Goal: Task Accomplishment & Management: Manage account settings

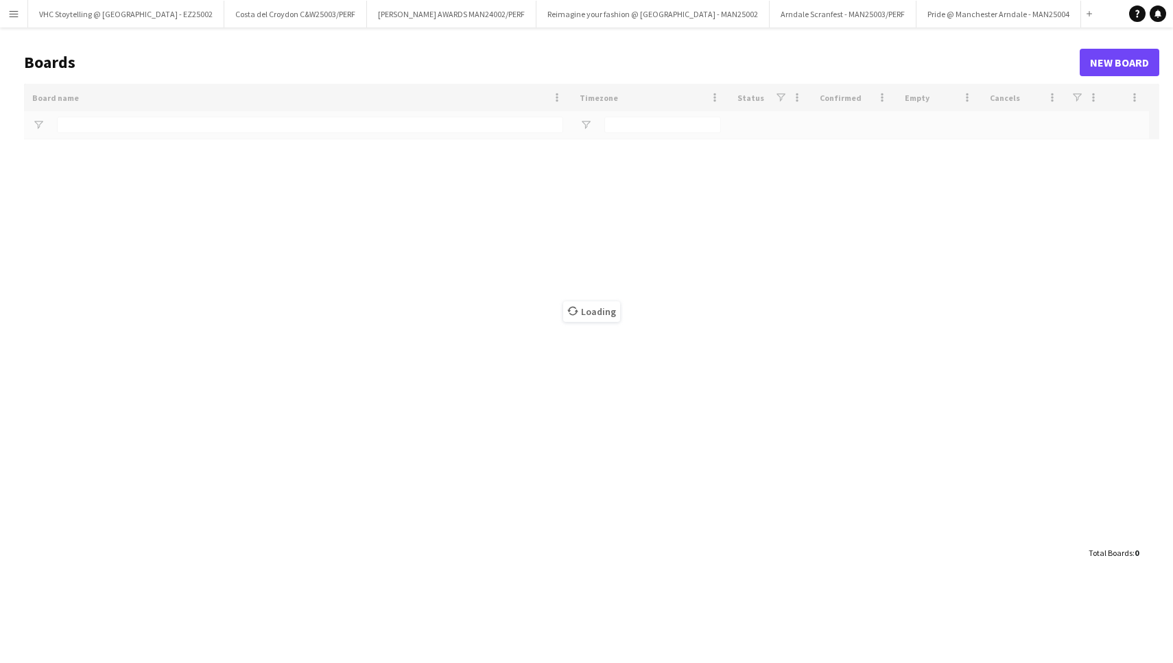
type input "***"
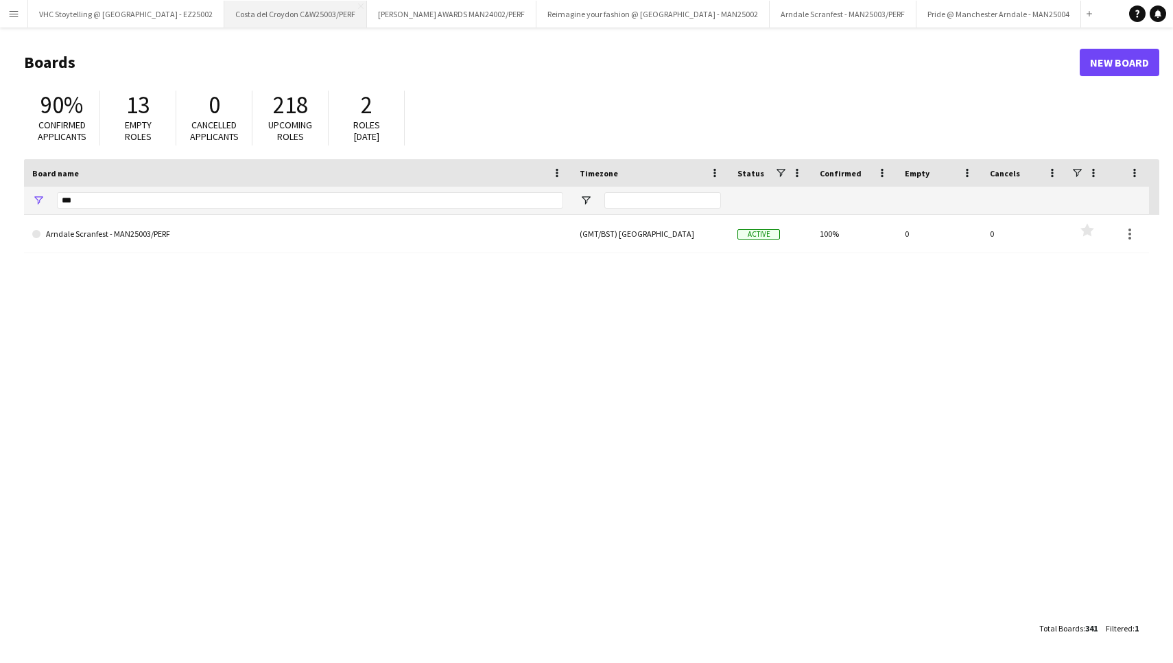
click at [303, 16] on button "Costa del Croydon C&W25003/PERF Close" at bounding box center [295, 14] width 143 height 27
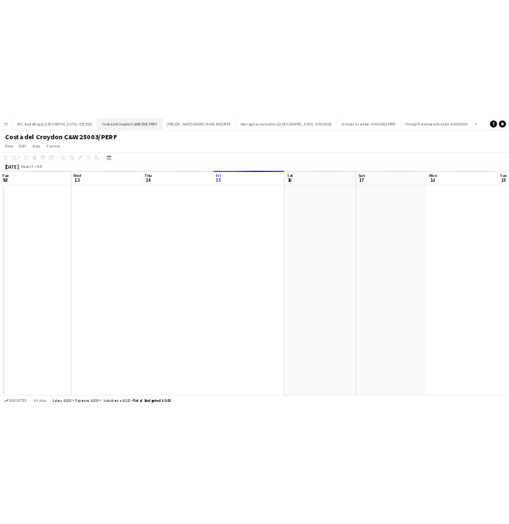
scroll to position [0, 328]
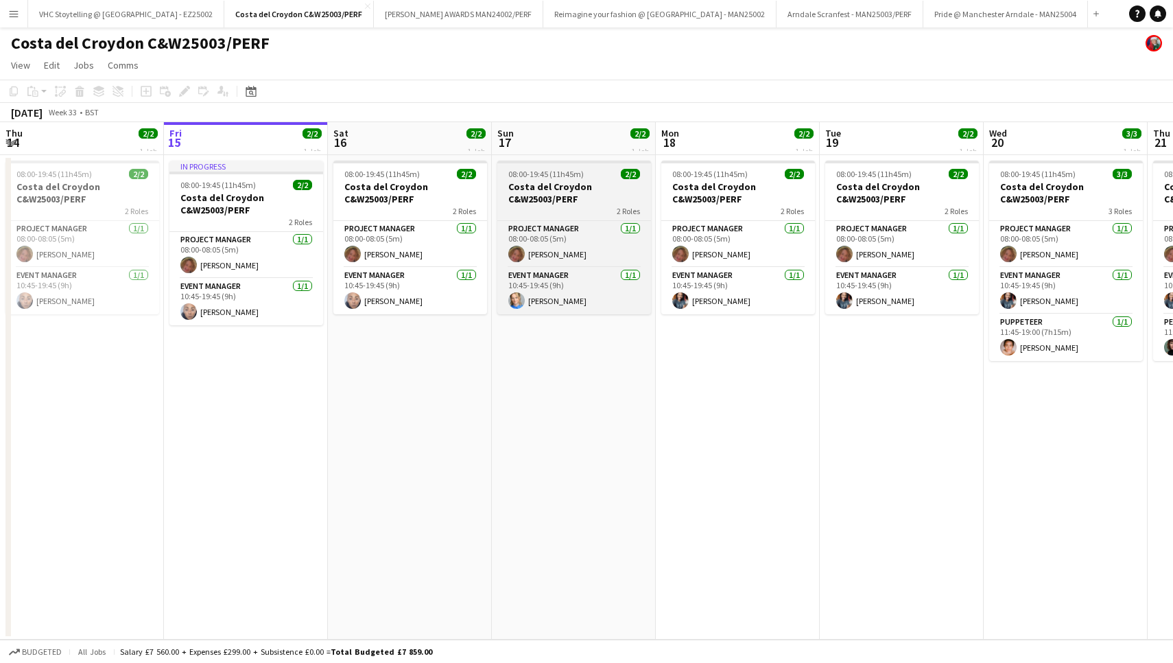
click at [629, 171] on span "2/2" at bounding box center [630, 174] width 19 height 10
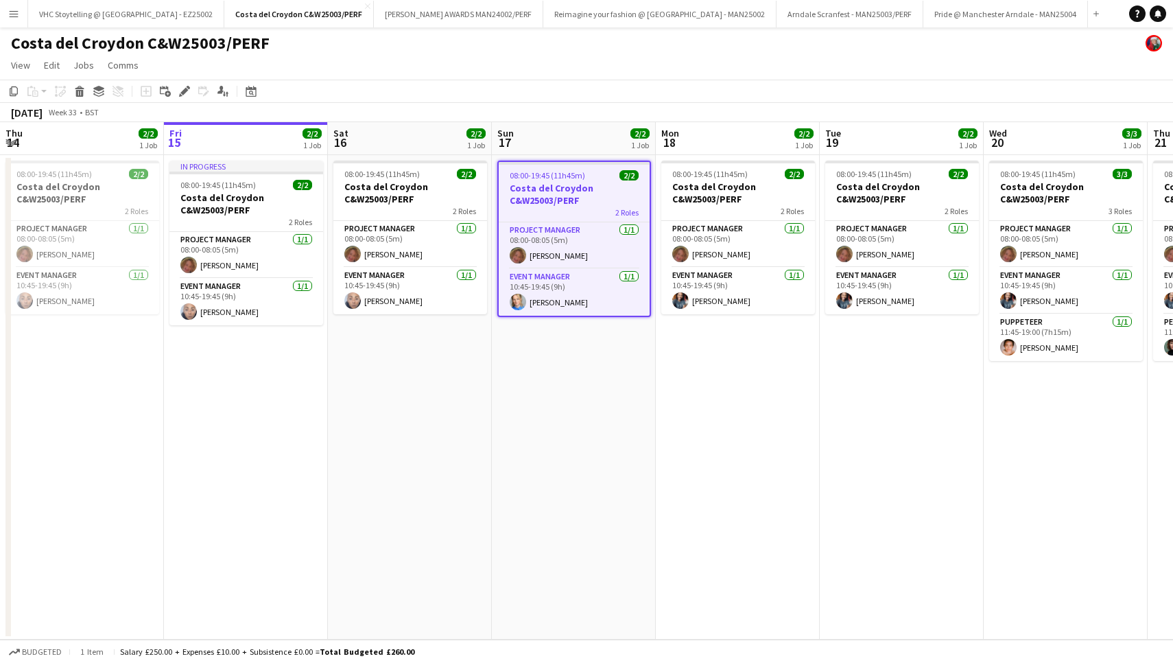
click at [629, 174] on span "2/2" at bounding box center [629, 175] width 19 height 10
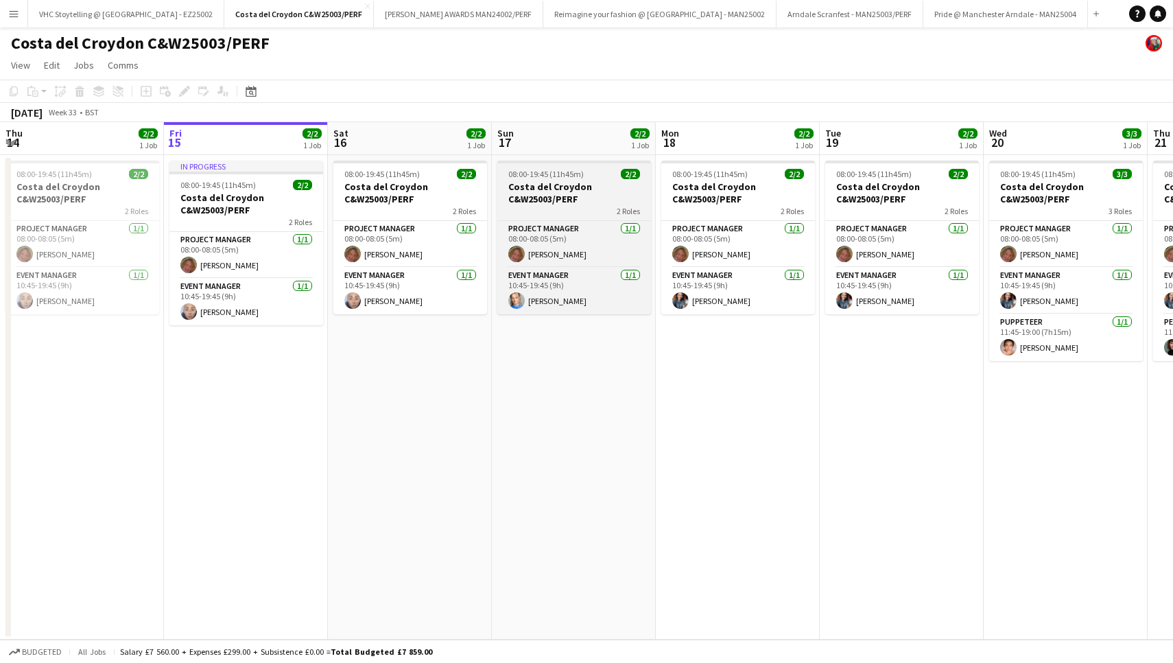
click at [629, 174] on span "2/2" at bounding box center [630, 174] width 19 height 10
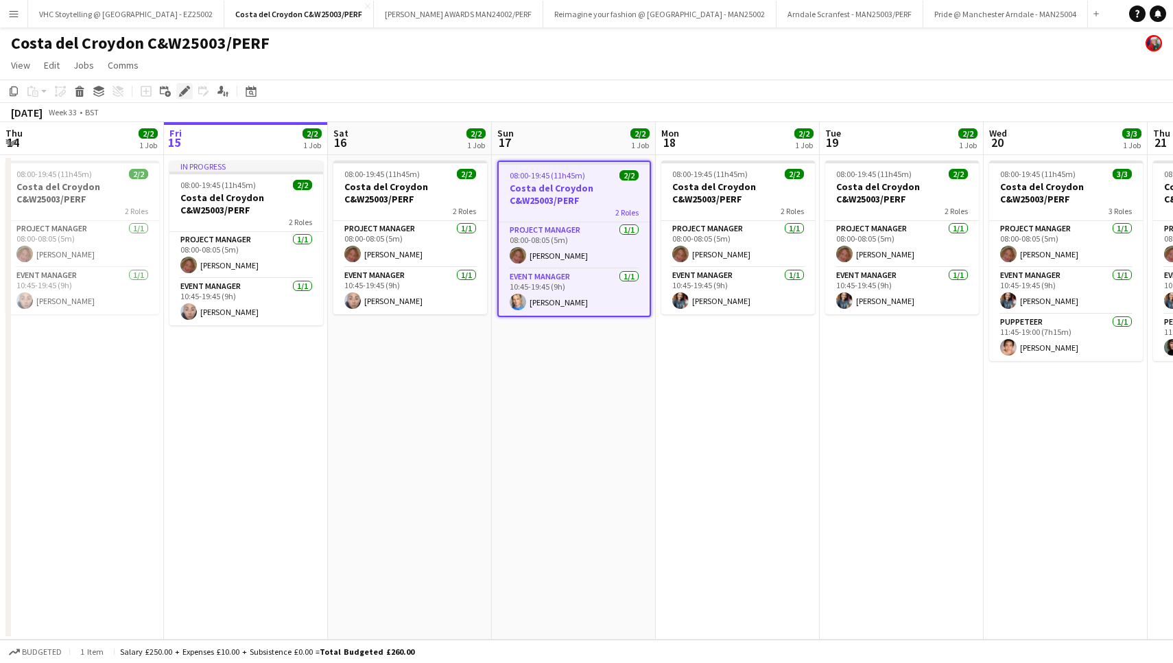
click at [190, 89] on div "Edit" at bounding box center [184, 91] width 16 height 16
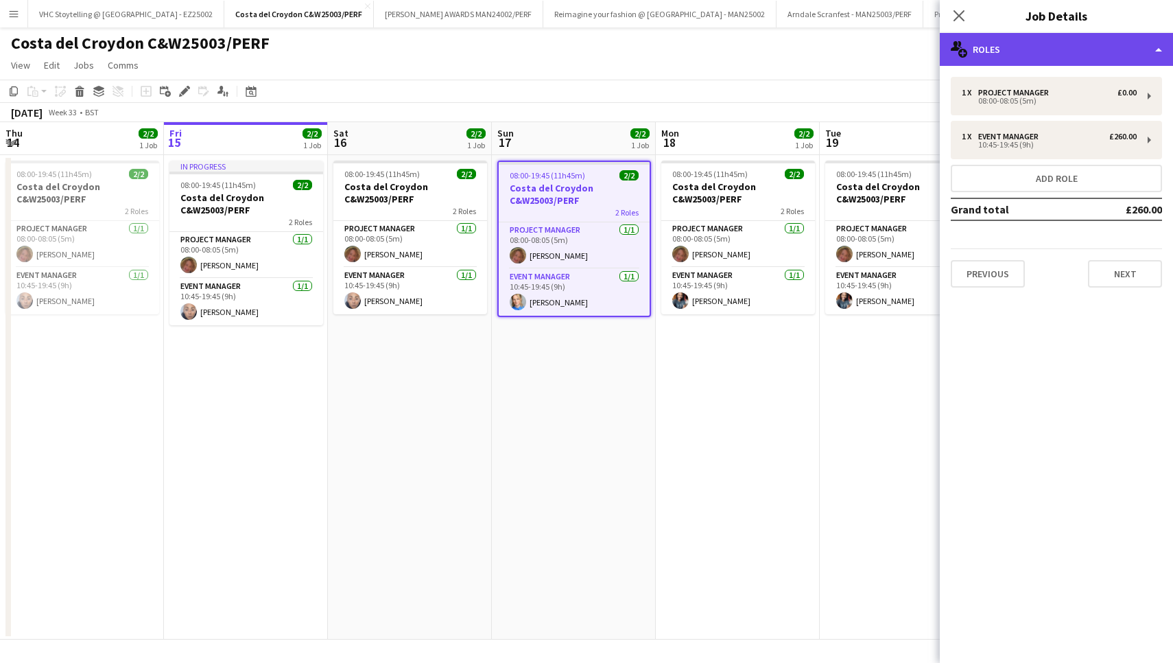
click at [1041, 45] on div "multiple-users-add Roles" at bounding box center [1056, 49] width 233 height 33
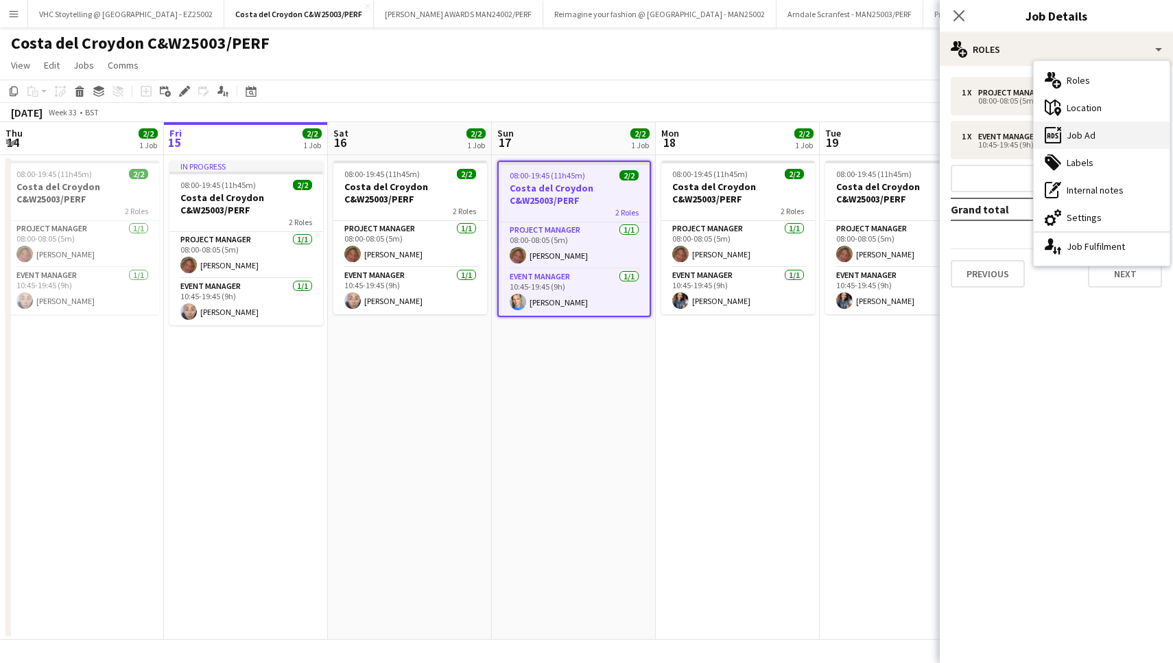
click at [1094, 128] on div "ads-window Job Ad" at bounding box center [1102, 134] width 136 height 27
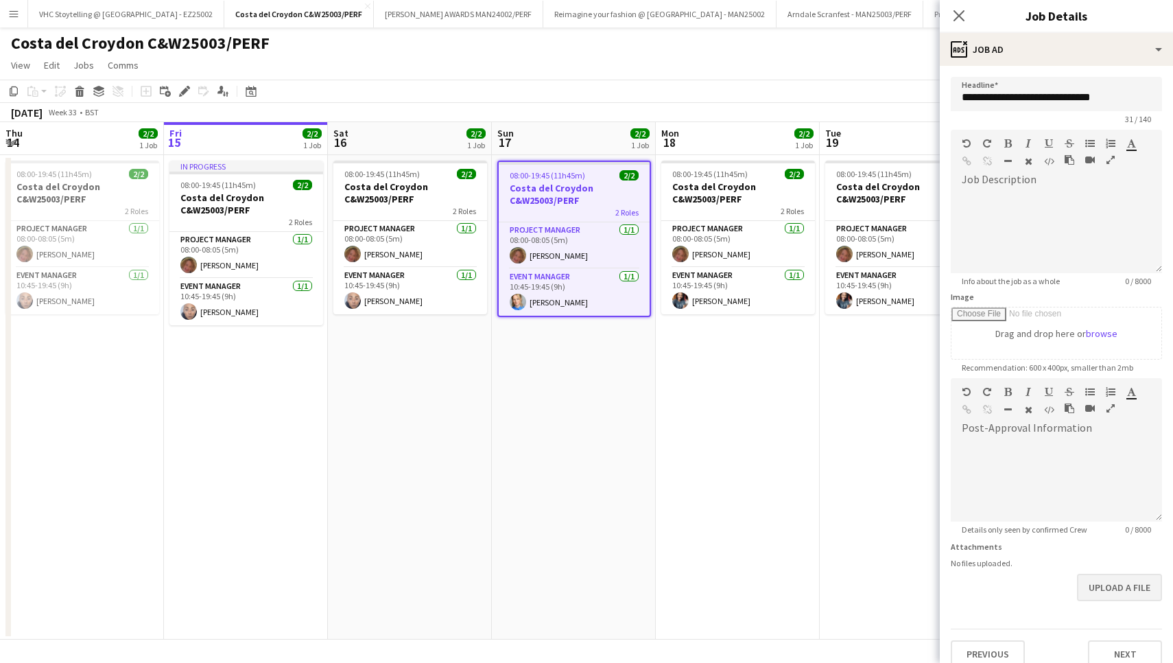
click at [1105, 585] on button "Upload a file" at bounding box center [1119, 587] width 85 height 27
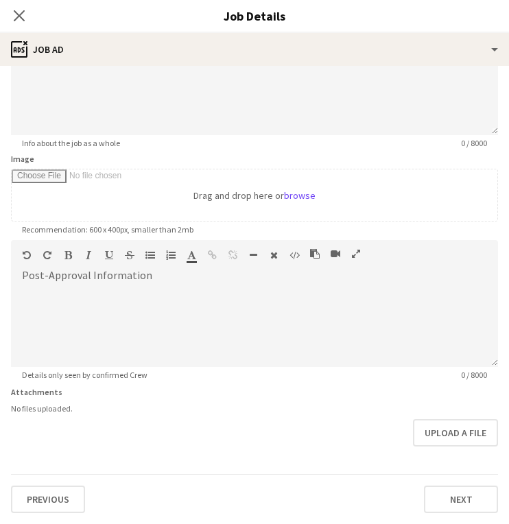
scroll to position [15, 0]
click at [437, 434] on button "Upload a file" at bounding box center [455, 432] width 85 height 27
click at [449, 432] on button "Upload a file" at bounding box center [455, 432] width 85 height 27
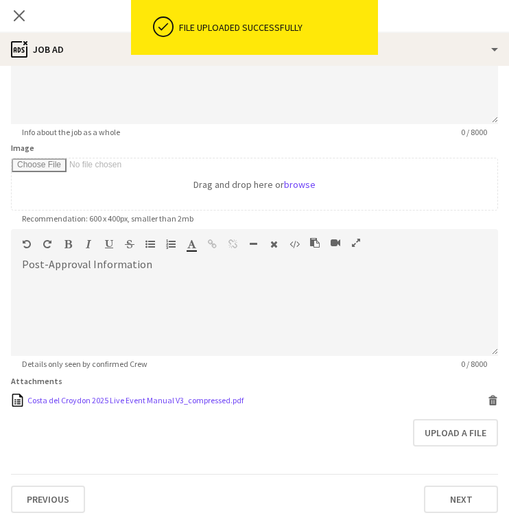
scroll to position [132, 0]
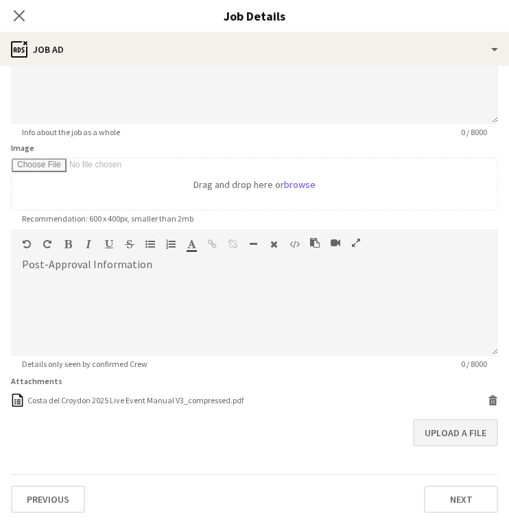
click at [428, 428] on button "Upload a file" at bounding box center [455, 432] width 85 height 27
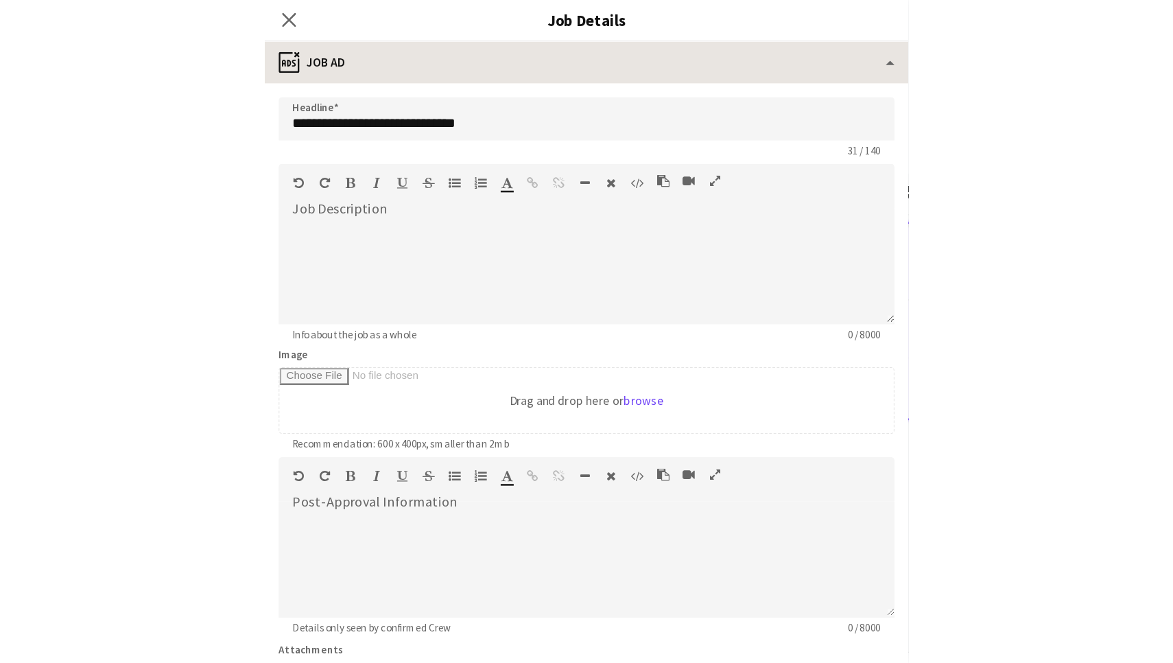
scroll to position [0, 0]
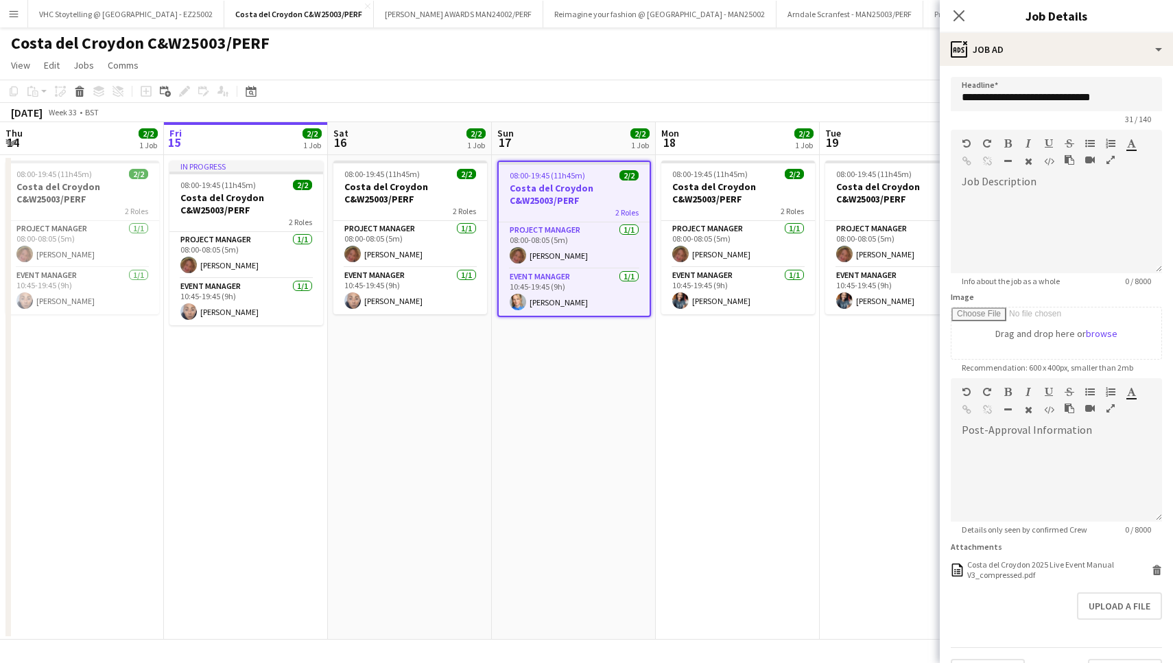
click at [755, 98] on app-toolbar "Copy Paste Paste Command V Paste with crew Command Shift V Paste linked Job [GE…" at bounding box center [586, 91] width 1173 height 23
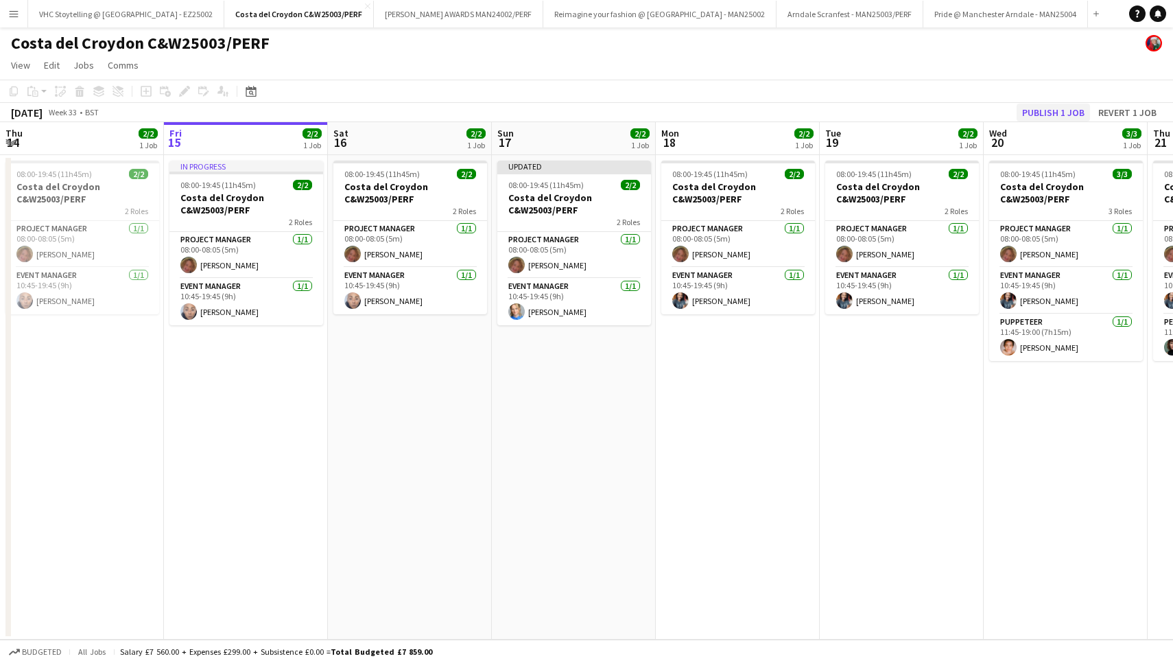
click at [1062, 107] on button "Publish 1 job" at bounding box center [1053, 113] width 73 height 18
